Goal: Information Seeking & Learning: Learn about a topic

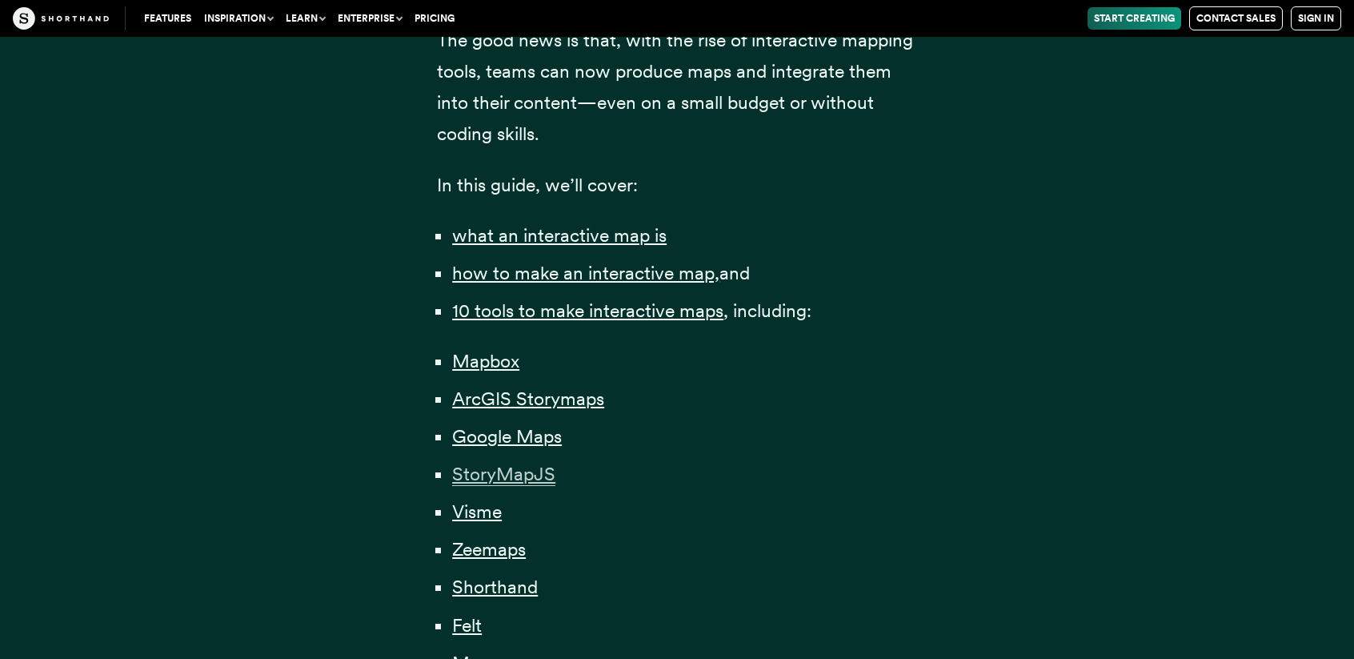
scroll to position [961, 0]
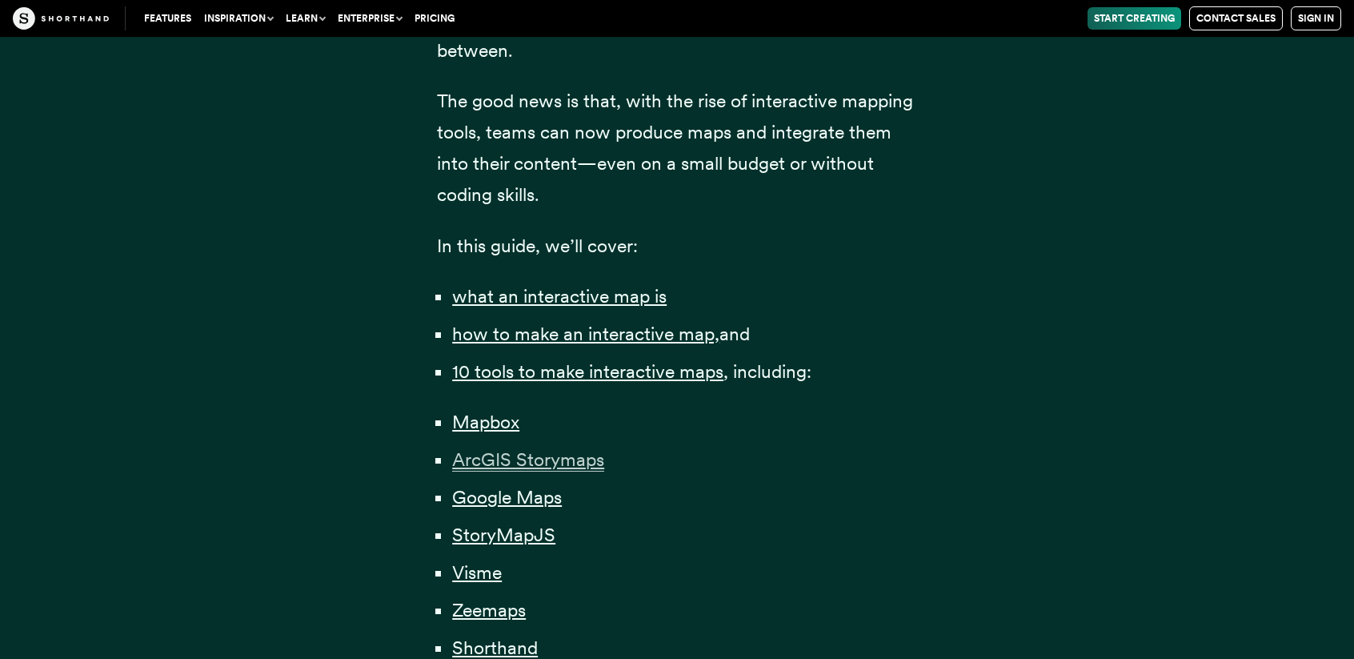
click at [496, 459] on span "ArcGIS Storymaps" at bounding box center [528, 459] width 152 height 23
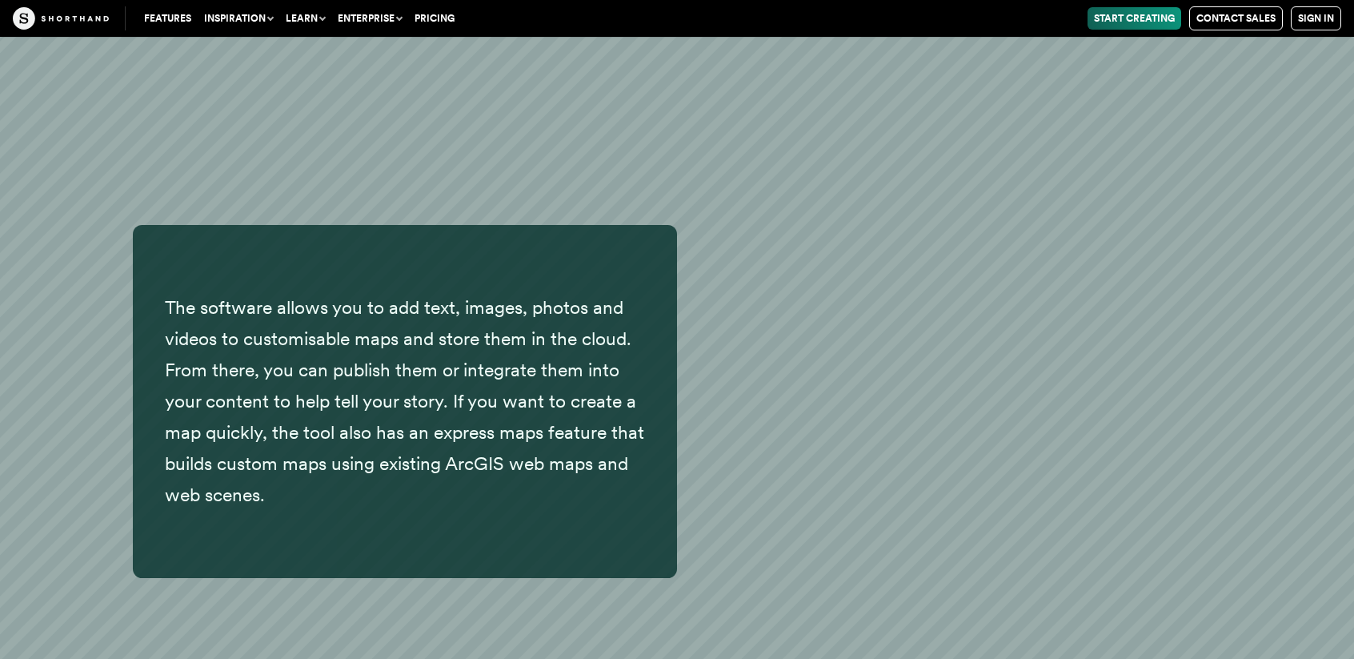
scroll to position [10559, 0]
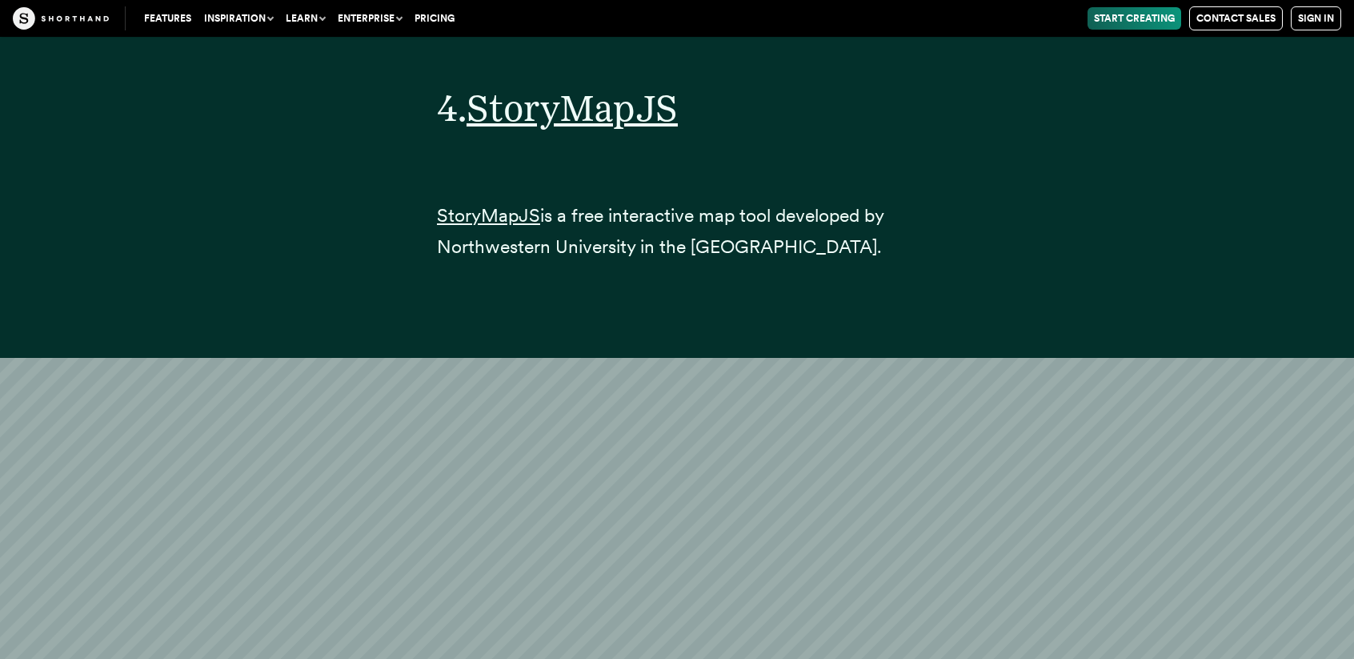
scroll to position [17275, 0]
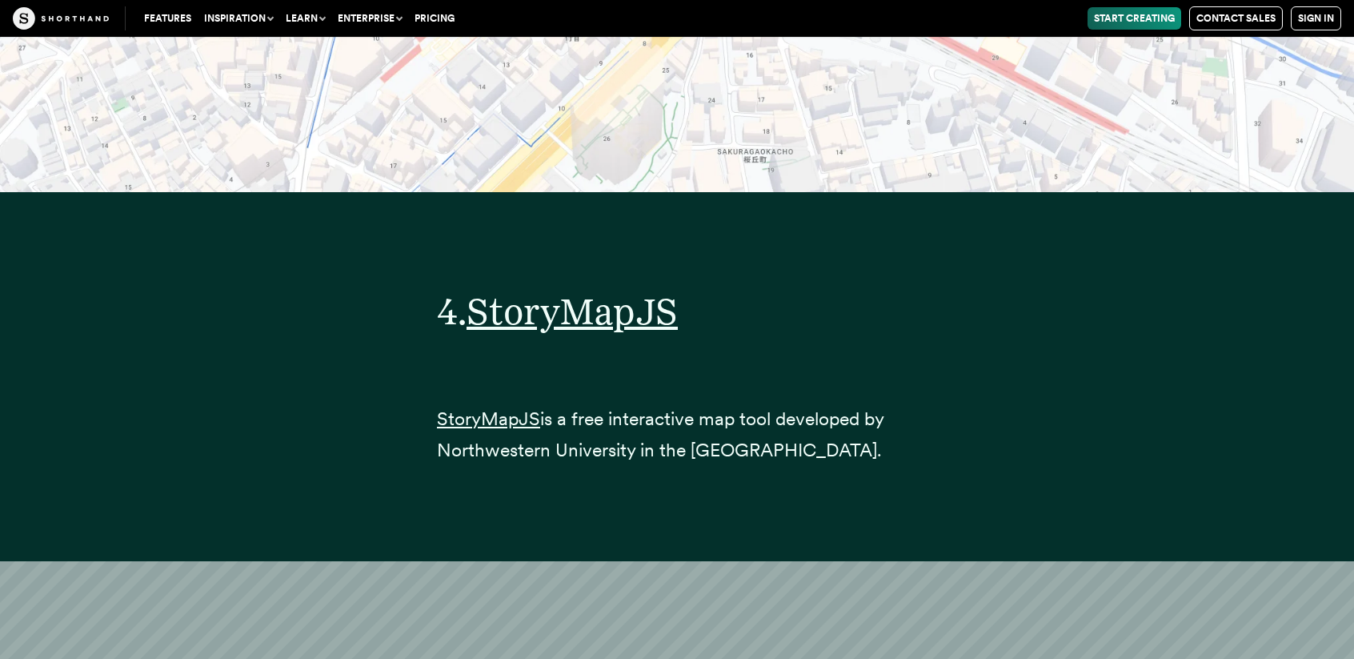
click at [425, 18] on link "Pricing" at bounding box center [434, 18] width 53 height 22
